Goal: Task Accomplishment & Management: Manage account settings

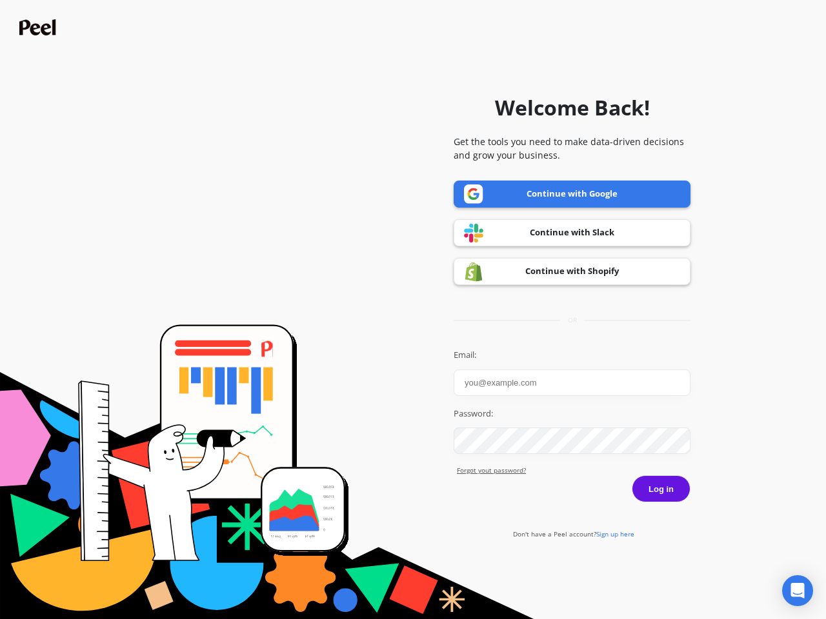
click at [798, 591] on icon "Open Intercom Messenger" at bounding box center [798, 590] width 14 height 15
